Goal: Information Seeking & Learning: Learn about a topic

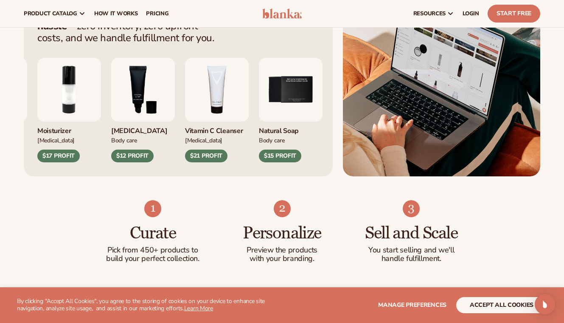
scroll to position [371, 0]
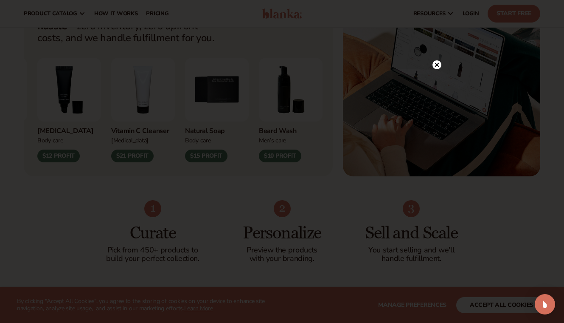
click at [435, 65] on circle at bounding box center [437, 64] width 9 height 9
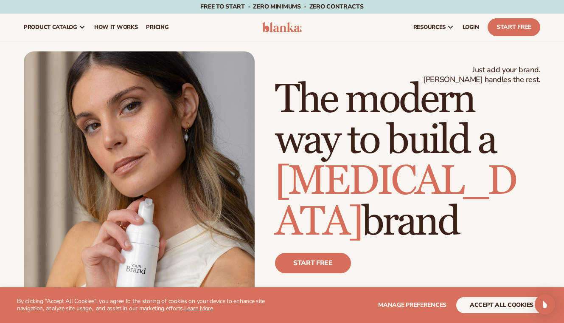
scroll to position [0, 0]
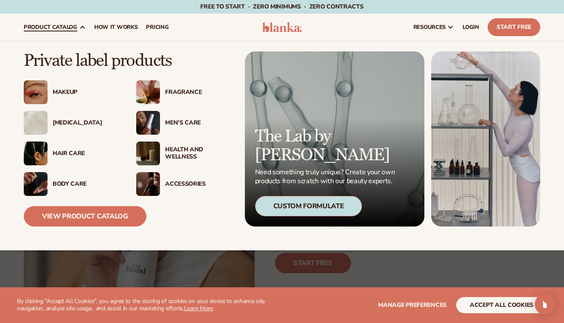
click at [76, 90] on div "Makeup" at bounding box center [86, 92] width 67 height 7
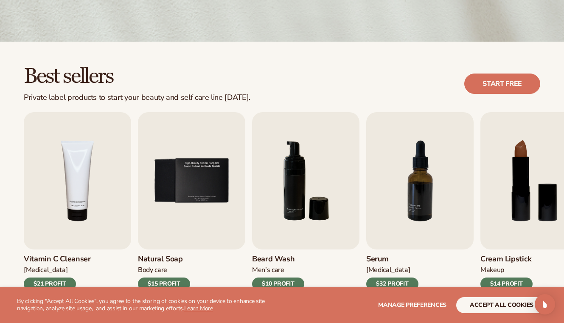
scroll to position [257, 0]
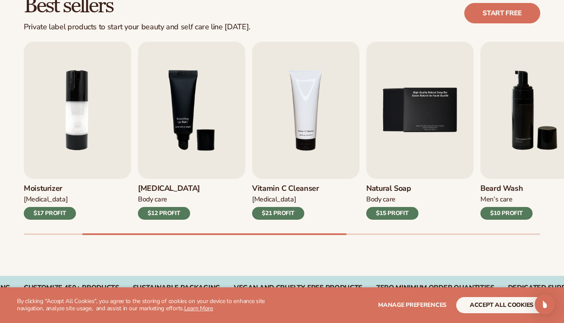
drag, startPoint x: 138, startPoint y: 232, endPoint x: 73, endPoint y: 224, distance: 65.8
click at [74, 224] on div "Lip Gloss Makeup $16 PROFIT Moisturizer Skin Care $17 PROFIT Lip Balm Body Care…" at bounding box center [294, 138] width 540 height 193
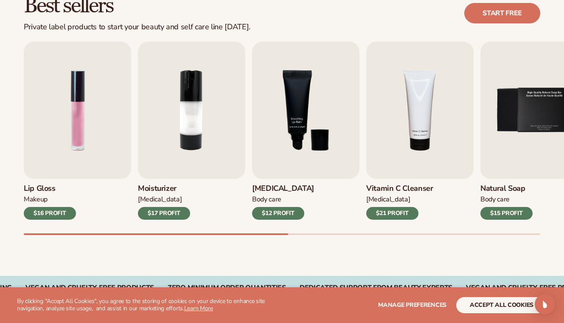
click at [0, 240] on div "Best sellers Private label products to start your beauty and self care line tod…" at bounding box center [282, 123] width 564 height 304
click at [43, 184] on h3 "Lip Gloss" at bounding box center [50, 188] width 52 height 9
click at [79, 136] on img "1 / 9" at bounding box center [77, 110] width 107 height 137
click at [76, 129] on img "1 / 9" at bounding box center [77, 110] width 107 height 137
click at [56, 214] on div "$16 PROFIT" at bounding box center [50, 213] width 52 height 13
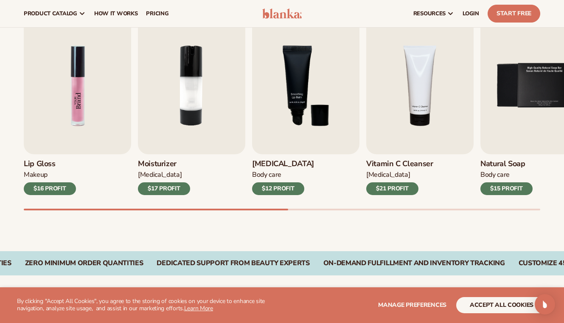
scroll to position [188, 0]
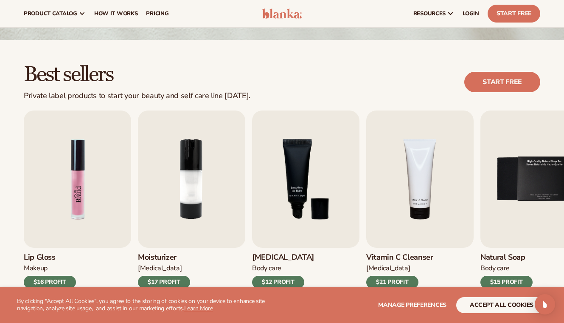
click at [79, 183] on img "1 / 9" at bounding box center [77, 178] width 107 height 137
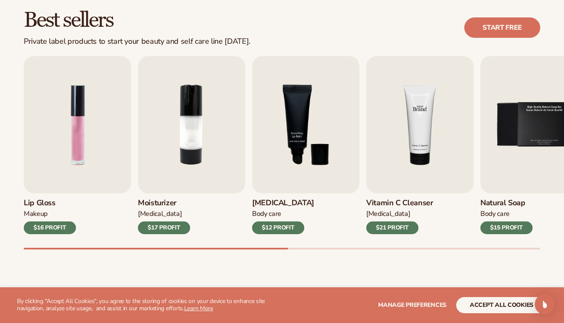
scroll to position [250, 0]
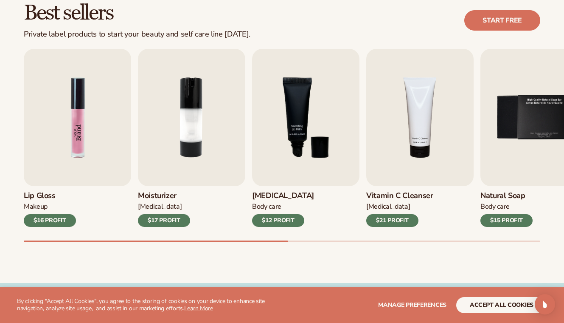
click at [78, 117] on img "1 / 9" at bounding box center [77, 117] width 107 height 137
click at [34, 195] on h3 "Lip Gloss" at bounding box center [50, 195] width 52 height 9
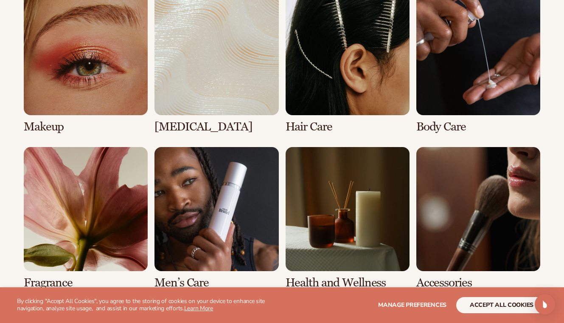
scroll to position [707, 0]
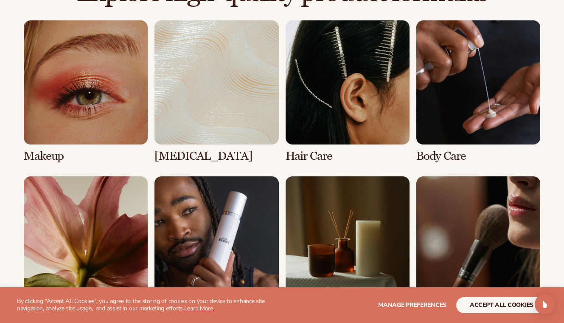
scroll to position [706, 0]
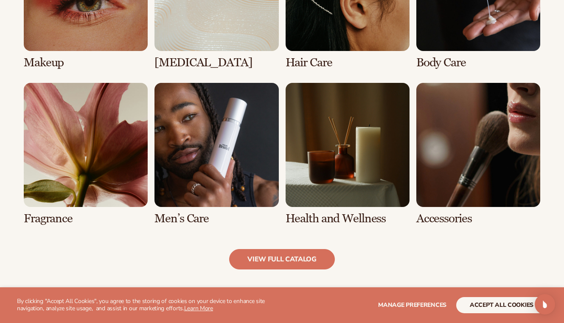
click at [55, 186] on link "5 / 8" at bounding box center [86, 154] width 124 height 142
click at [300, 258] on link "view full catalog" at bounding box center [282, 259] width 106 height 20
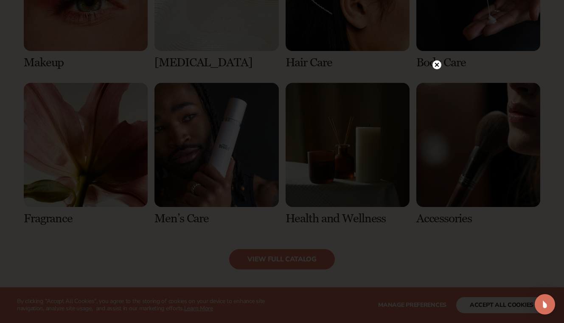
click at [436, 67] on circle at bounding box center [437, 64] width 9 height 9
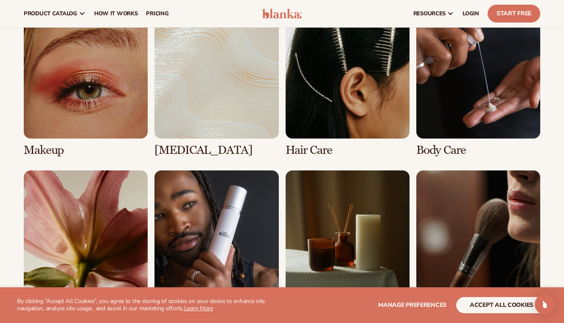
scroll to position [466, 0]
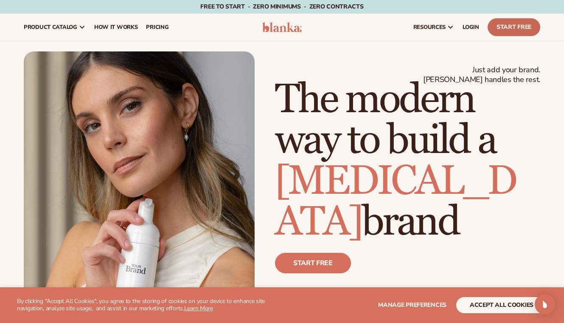
click at [507, 29] on link "Start Free" at bounding box center [514, 27] width 53 height 18
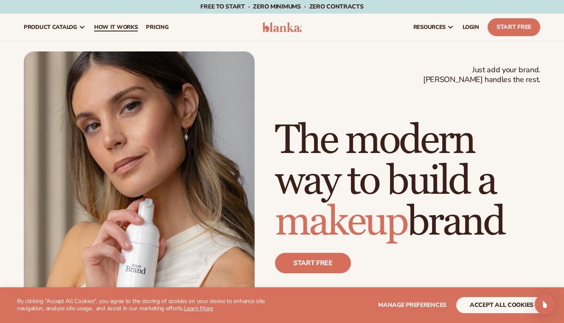
click at [117, 28] on span "How It Works" at bounding box center [116, 27] width 44 height 7
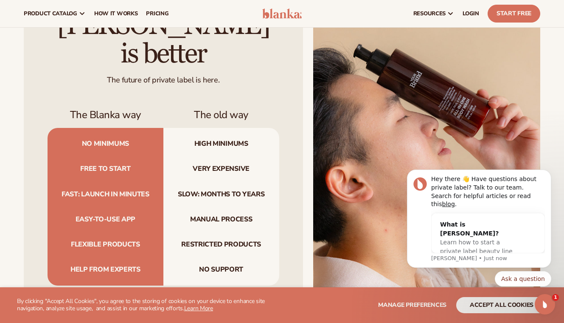
scroll to position [742, 0]
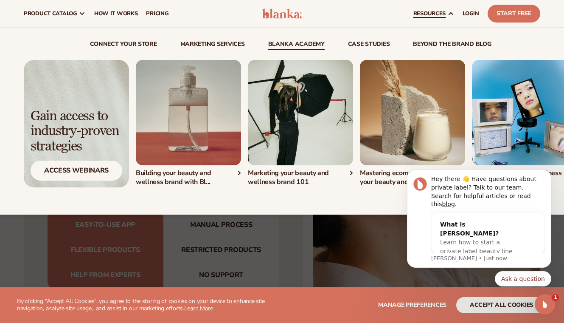
click at [297, 46] on link "Blanka Academy" at bounding box center [296, 45] width 56 height 8
